Goal: Transaction & Acquisition: Purchase product/service

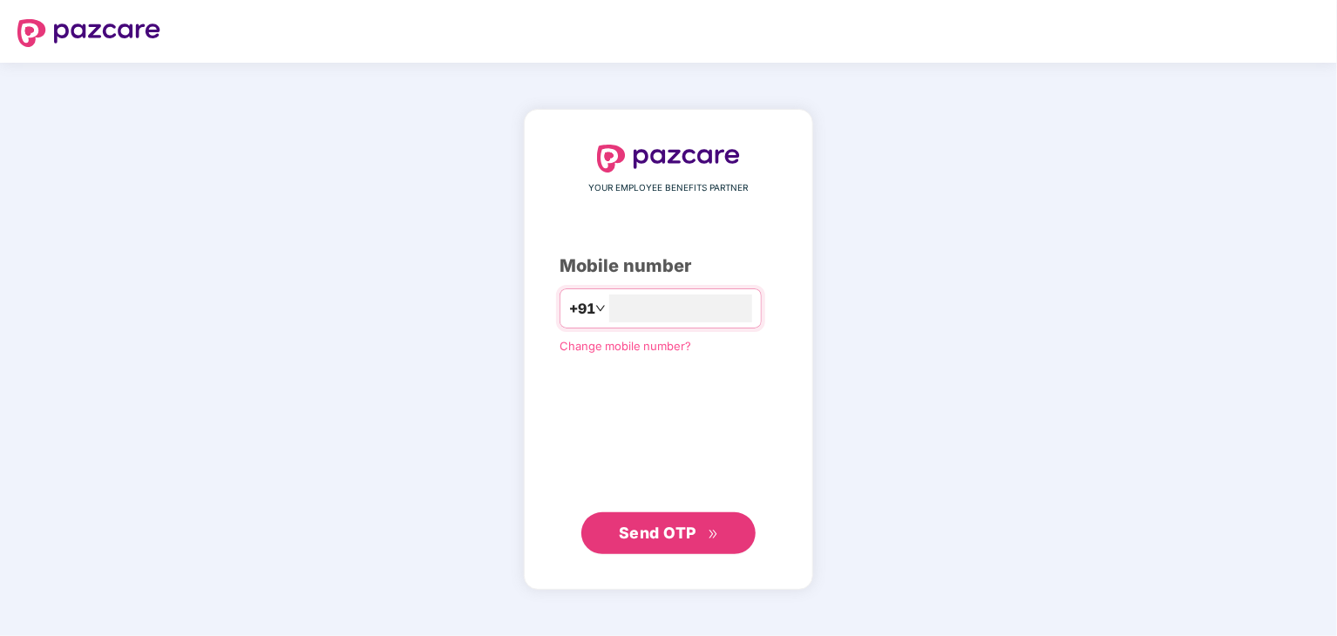
type input "**********"
click at [668, 532] on span "Send OTP" at bounding box center [658, 532] width 78 height 18
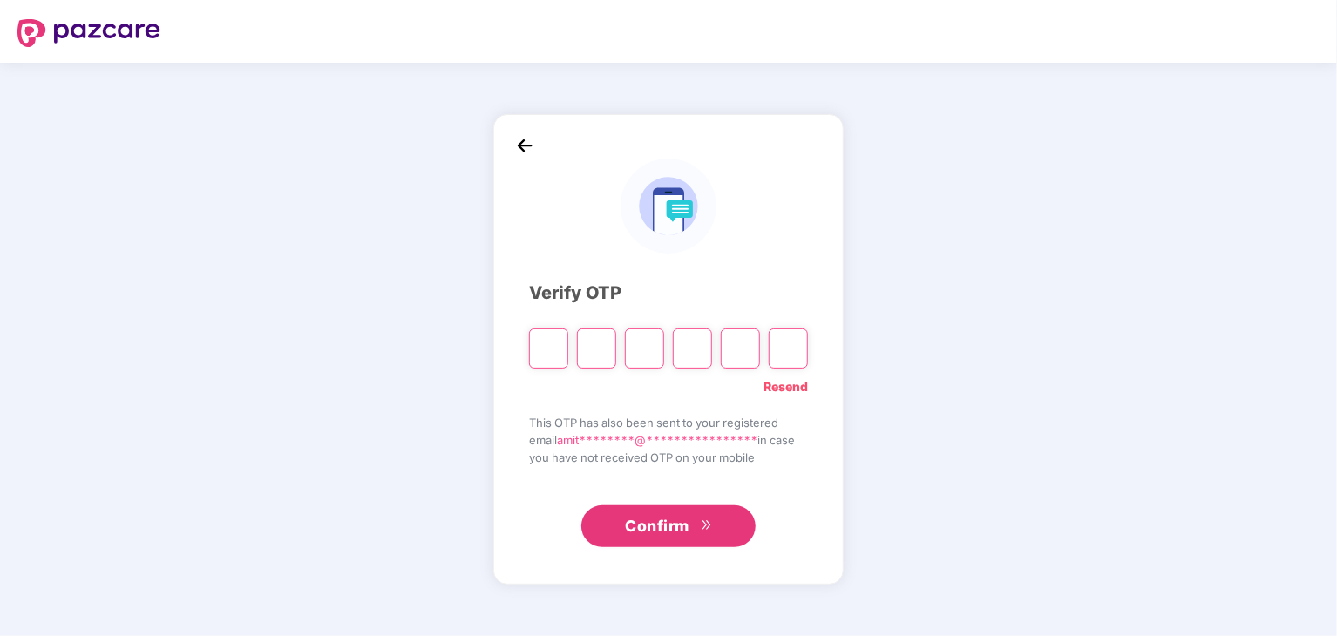
type input "*"
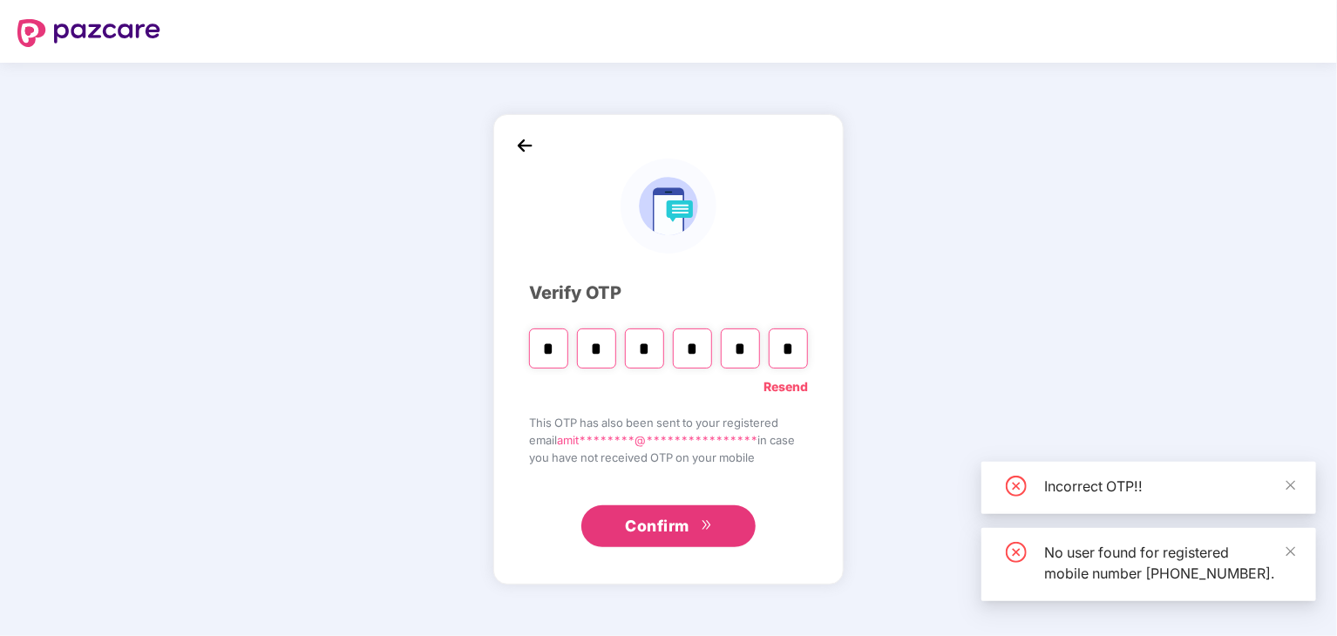
type input "*"
click at [668, 532] on span "Confirm" at bounding box center [657, 526] width 64 height 24
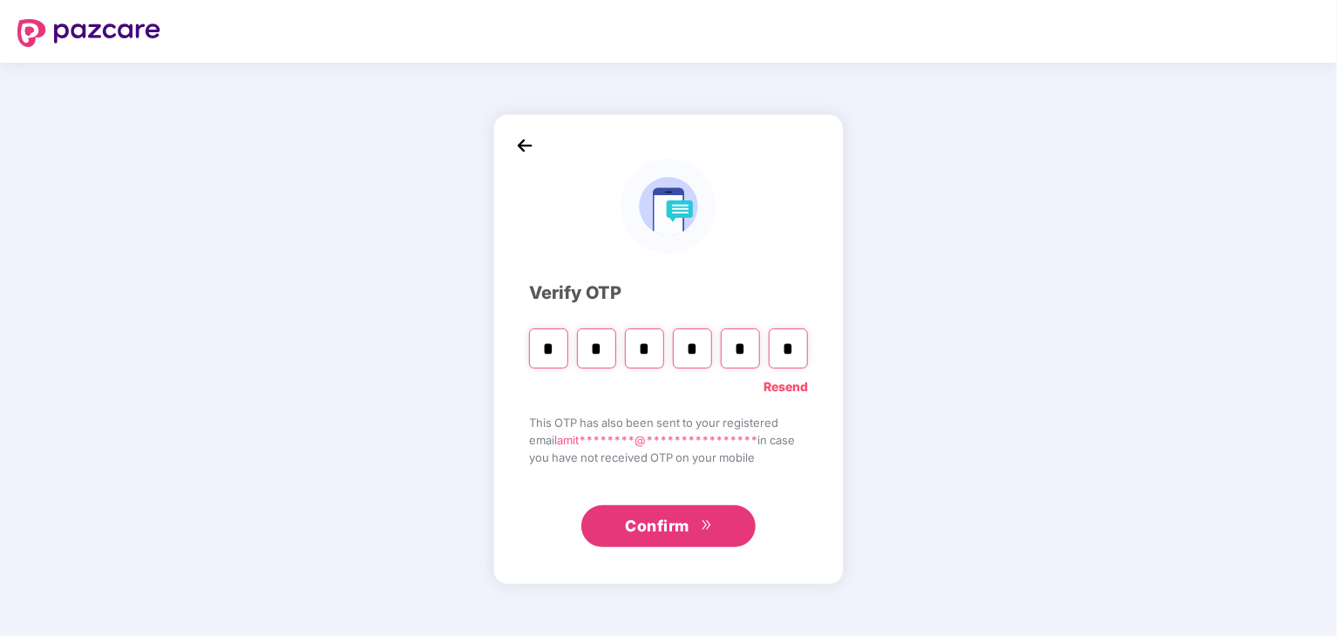
click at [783, 388] on link "Resend" at bounding box center [785, 386] width 44 height 19
click at [548, 350] on input "Please enter verification code. Digit 1" at bounding box center [548, 348] width 39 height 40
type input "*"
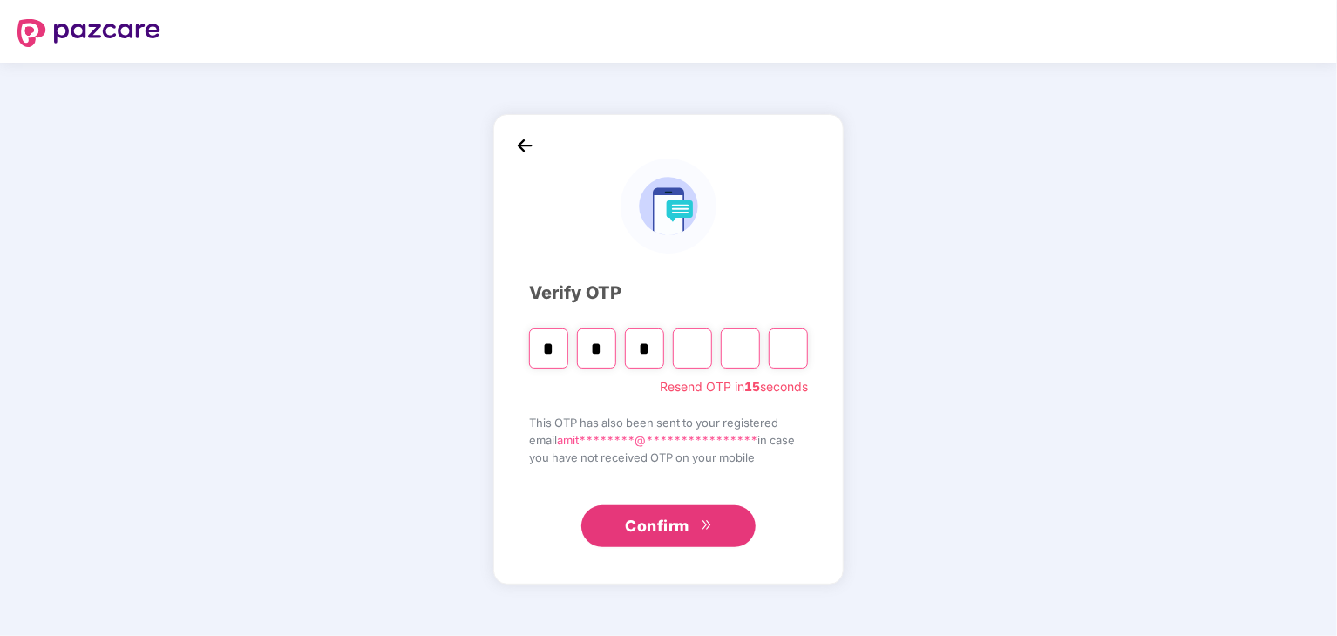
type input "*"
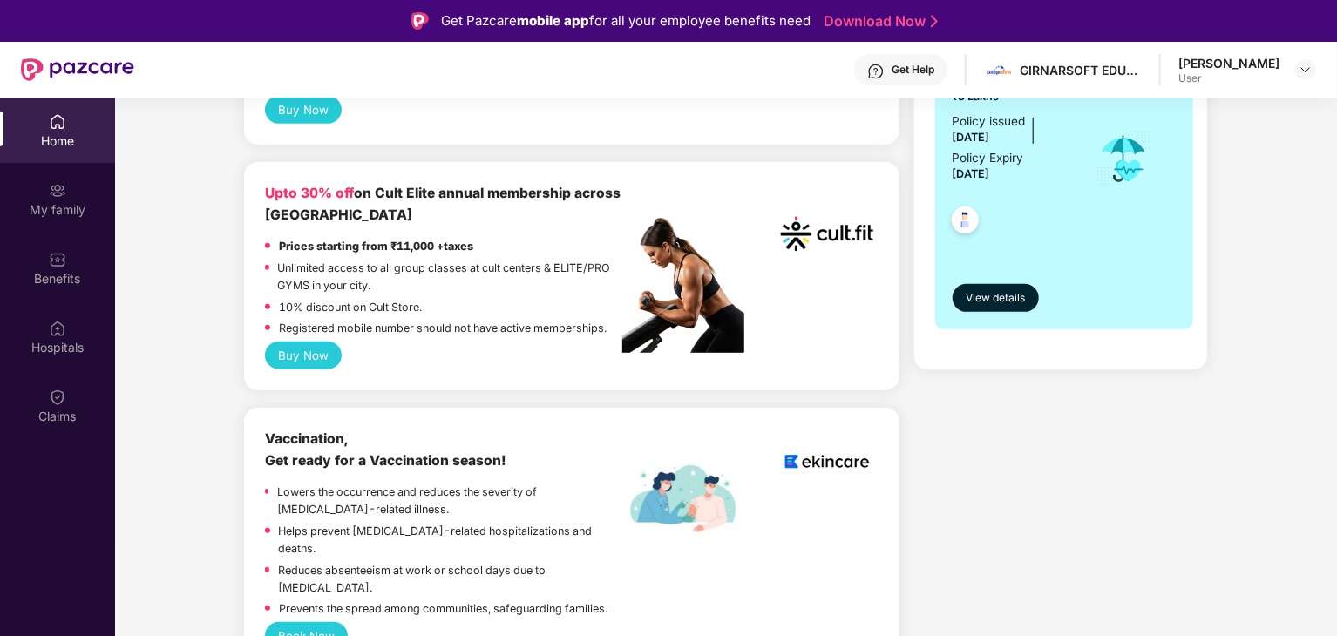
scroll to position [383, 0]
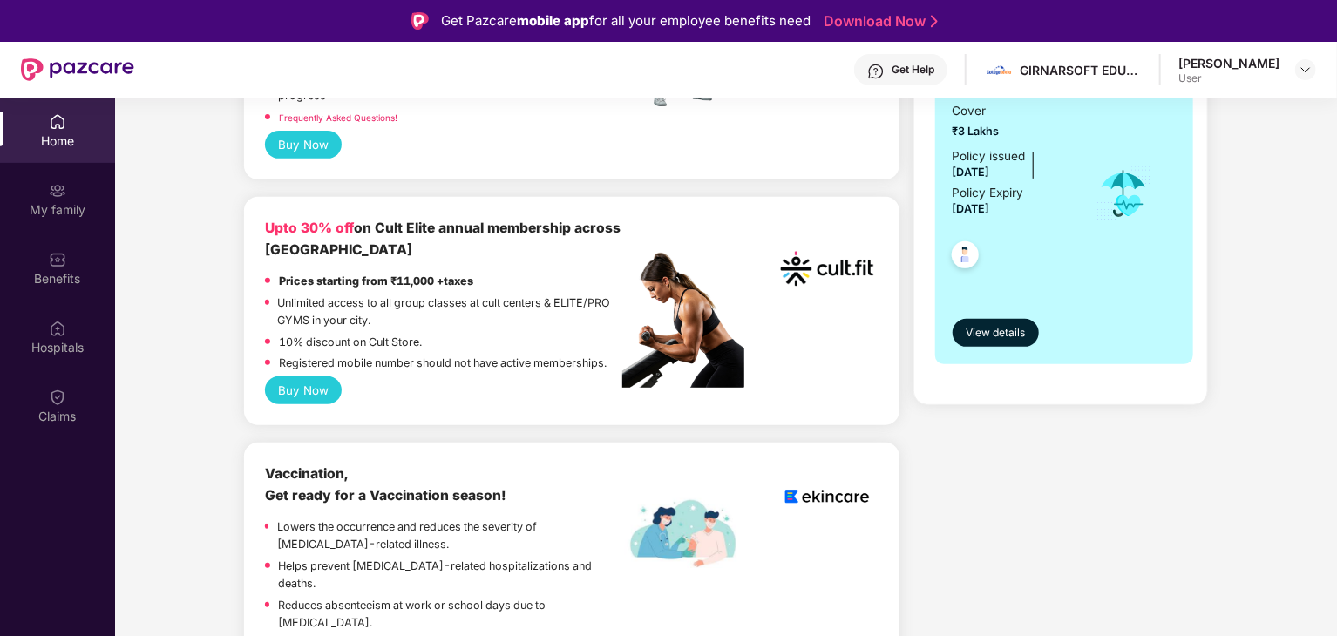
click at [554, 319] on p "Unlimited access to all group classes at cult centers & ELITE/PRO GYMS in your …" at bounding box center [450, 312] width 345 height 35
click at [414, 288] on strong "Prices starting from ₹11,000 +taxes" at bounding box center [376, 280] width 194 height 13
click at [406, 317] on p "Unlimited access to all group classes at cult centers & ELITE/PRO GYMS in your …" at bounding box center [450, 312] width 345 height 35
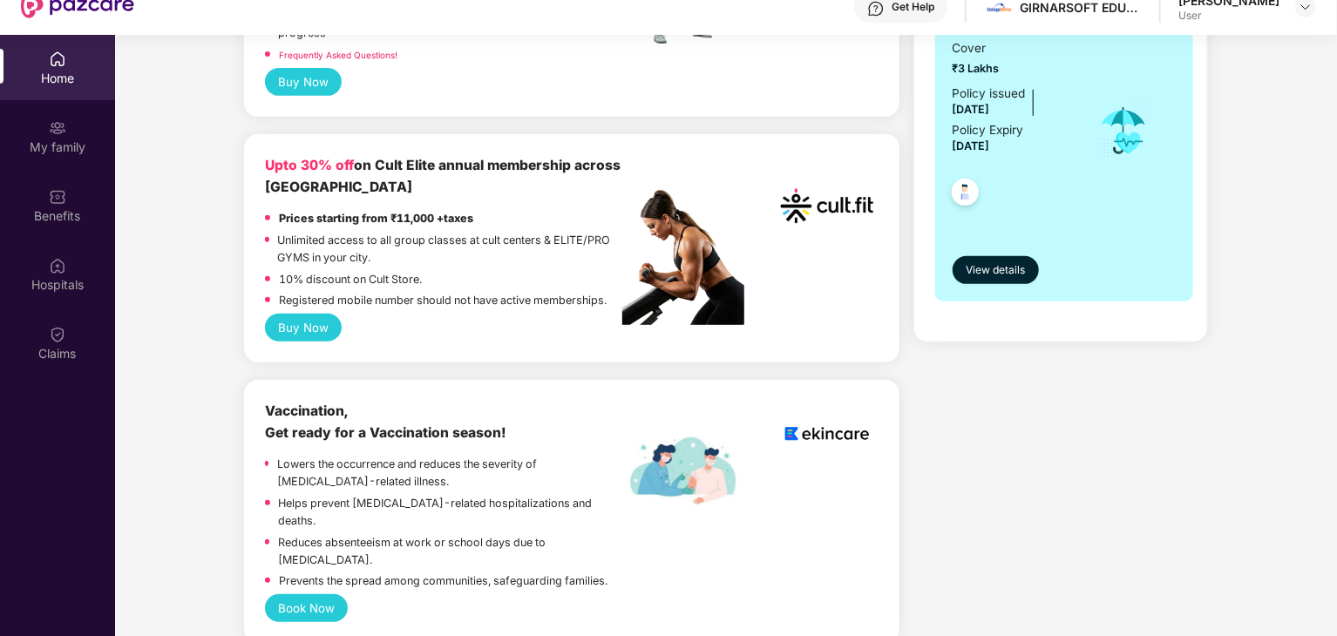
scroll to position [69, 0]
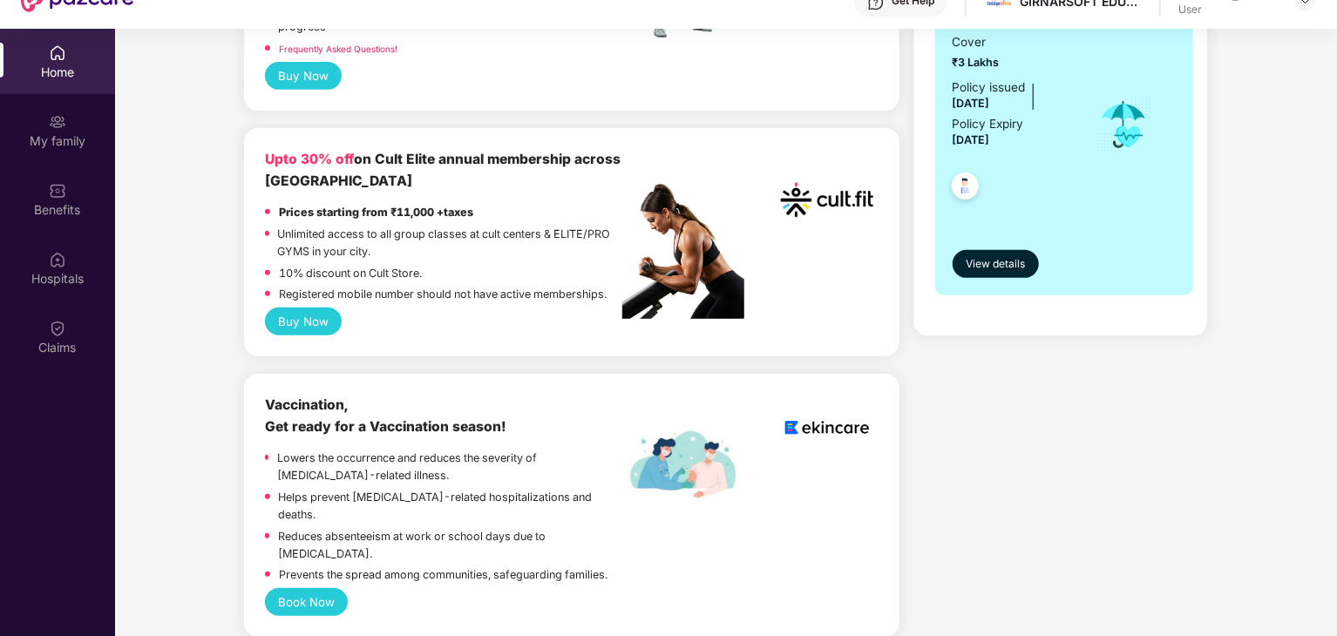
click at [307, 200] on div "Upto 30% off on Cult Elite annual membership across India Prices starting from …" at bounding box center [444, 228] width 358 height 159
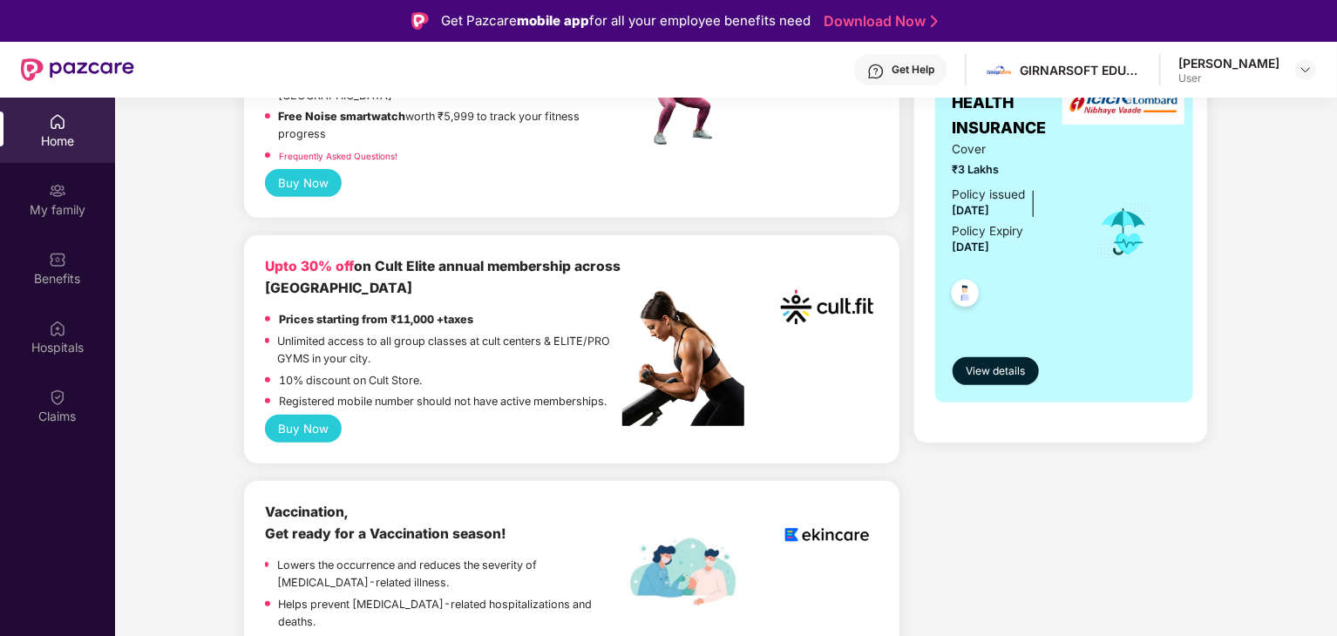
scroll to position [359, 0]
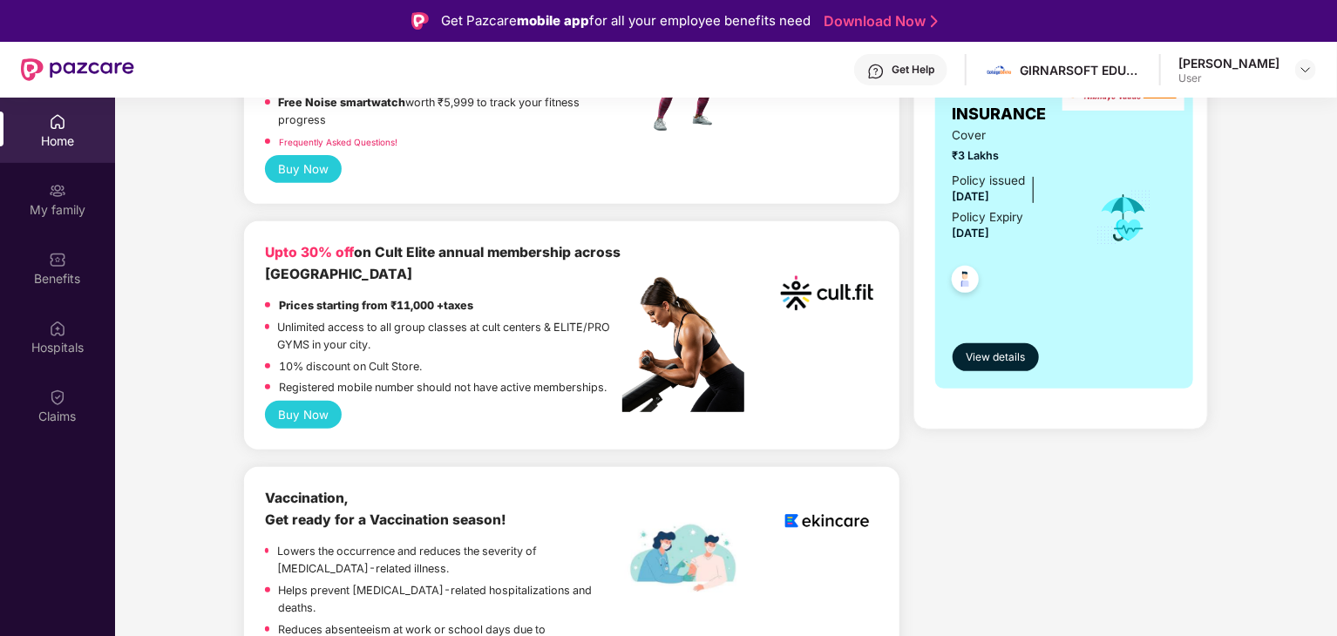
click at [356, 312] on strong "Prices starting from ₹11,000 +taxes" at bounding box center [376, 305] width 194 height 13
click at [304, 413] on button "Buy Now" at bounding box center [304, 415] width 78 height 28
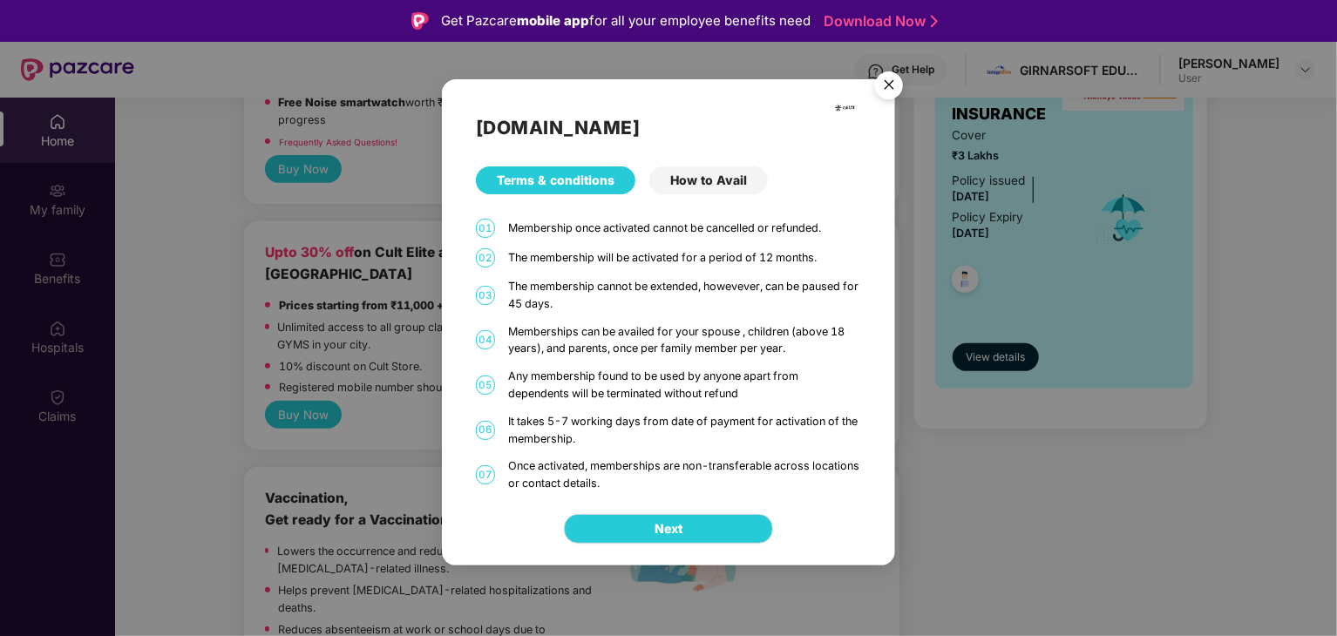
click at [1014, 498] on div "[DOMAIN_NAME] Terms & conditions How to Avail 01 Membership once activated cann…" at bounding box center [668, 318] width 1337 height 636
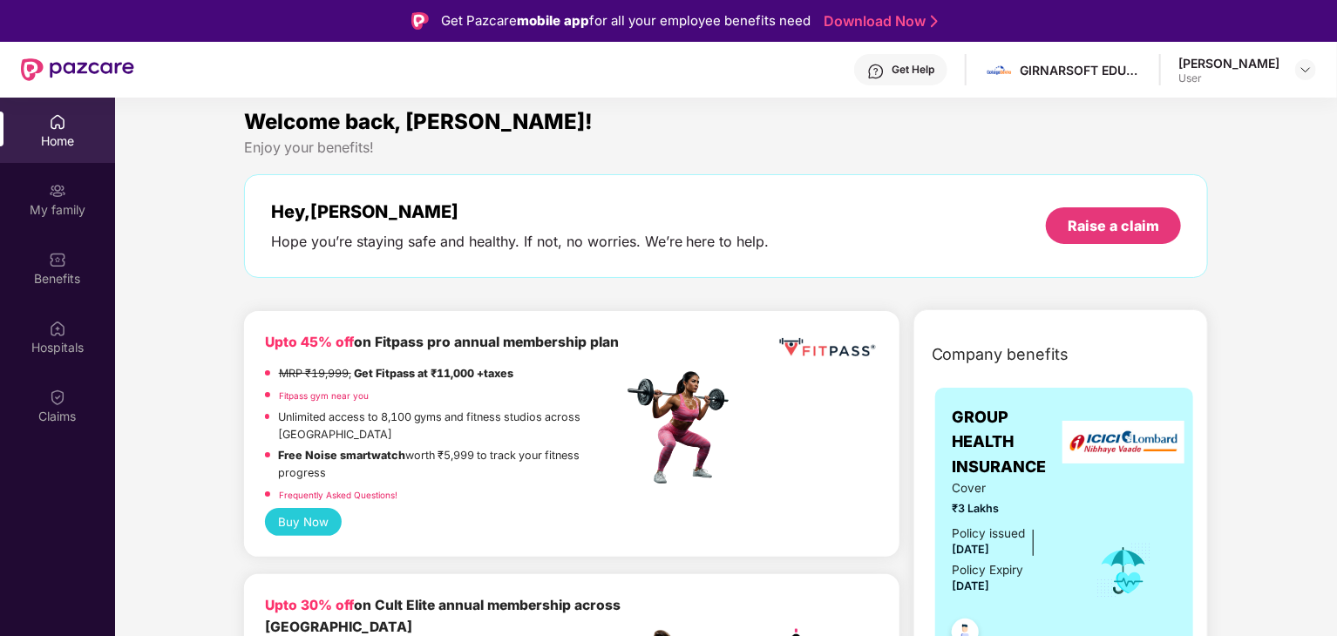
scroll to position [0, 0]
